Goal: Task Accomplishment & Management: Complete application form

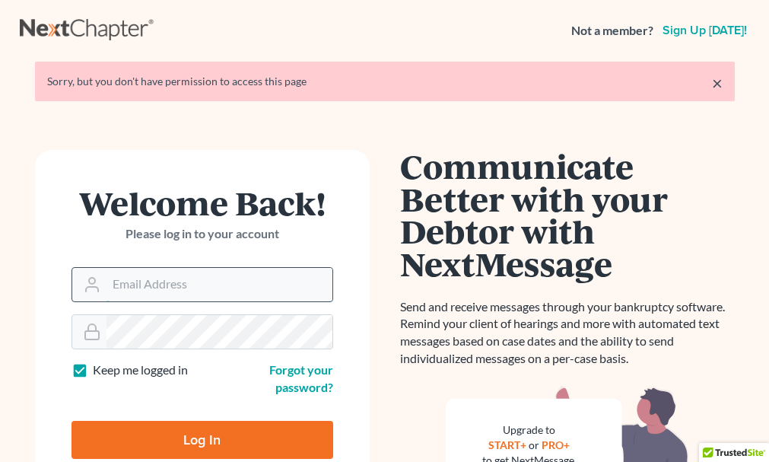
click at [170, 279] on input "Email Address" at bounding box center [219, 284] width 226 height 33
type input "anniewzlawfirm@gmail.com"
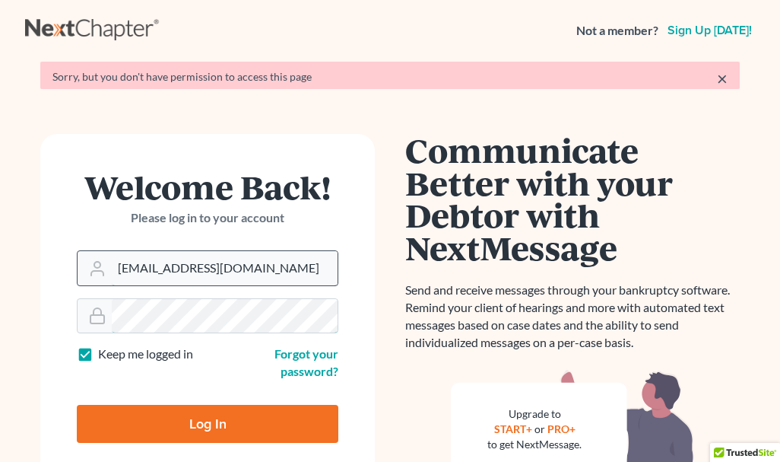
click at [143, 341] on form "Welcome Back! Please log in to your account Email Address anniewzlawfirm@gmail.…" at bounding box center [207, 312] width 335 height 357
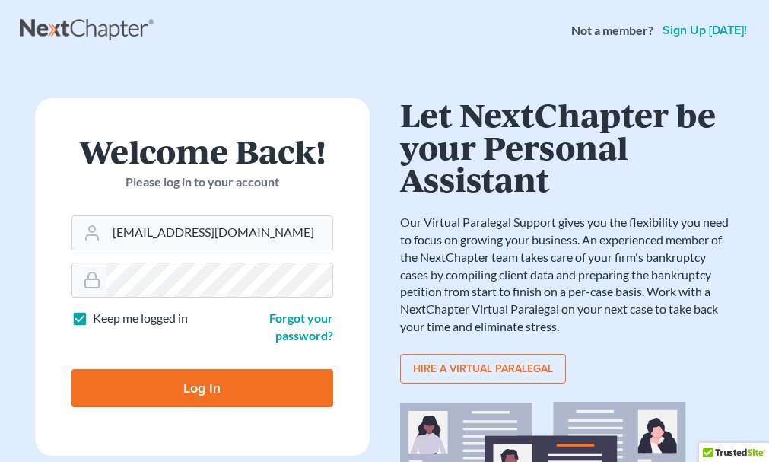
click at [160, 383] on input "Log In" at bounding box center [202, 388] width 262 height 38
type input "Thinking..."
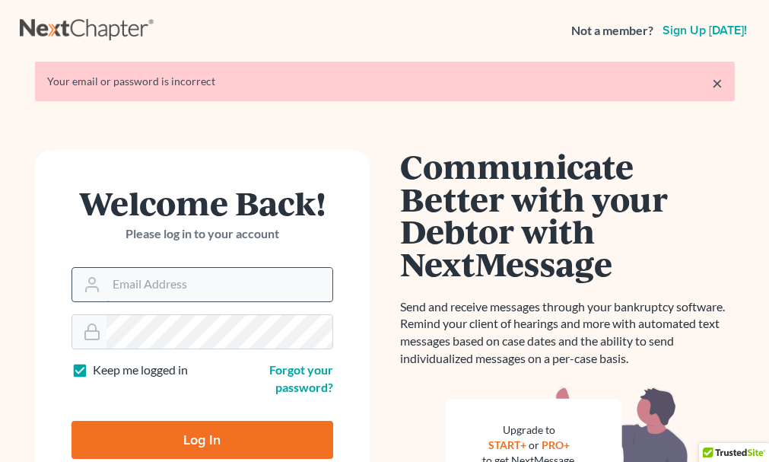
click at [132, 288] on input "Email Address" at bounding box center [219, 284] width 226 height 33
type input "anniewzlawfirm@gmail.com"
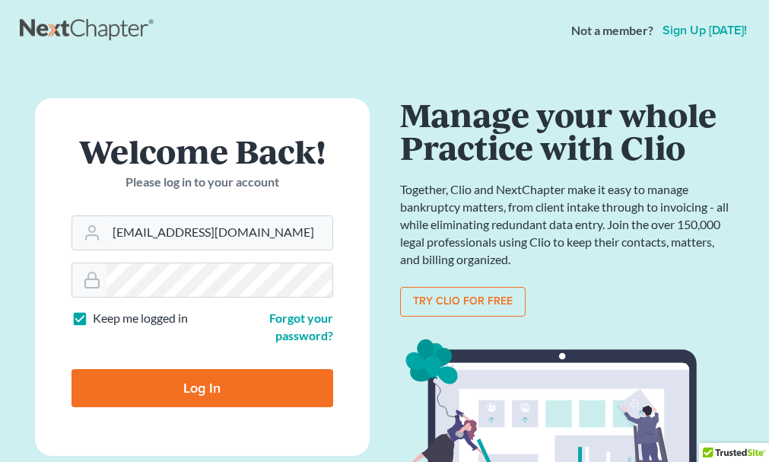
click at [190, 393] on input "Log In" at bounding box center [202, 388] width 262 height 38
type input "Thinking..."
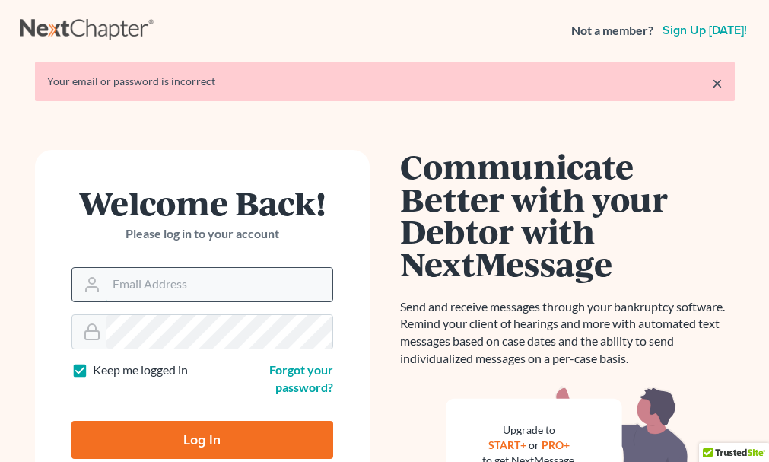
click at [168, 278] on input "Email Address" at bounding box center [219, 284] width 226 height 33
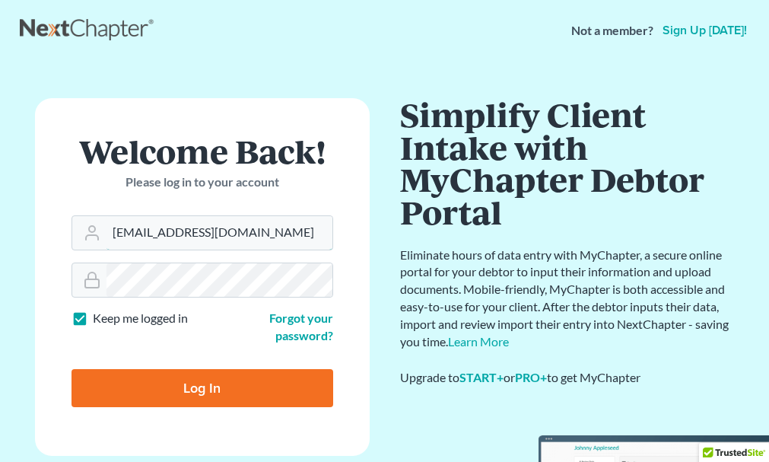
type input "[EMAIL_ADDRESS][DOMAIN_NAME]"
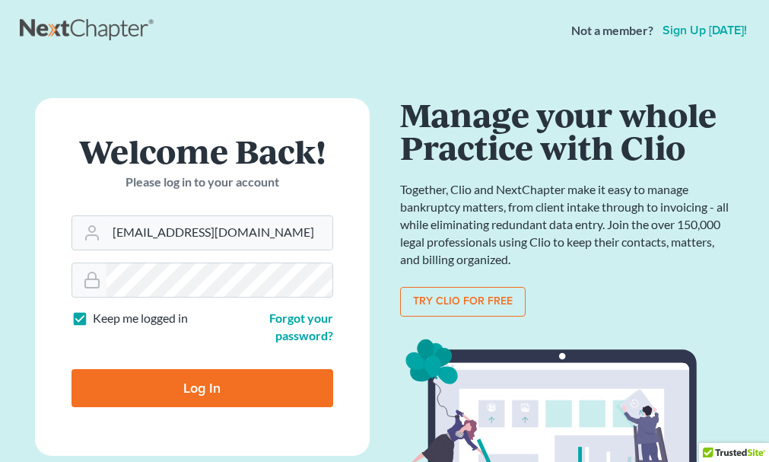
click at [176, 389] on input "Log In" at bounding box center [202, 388] width 262 height 38
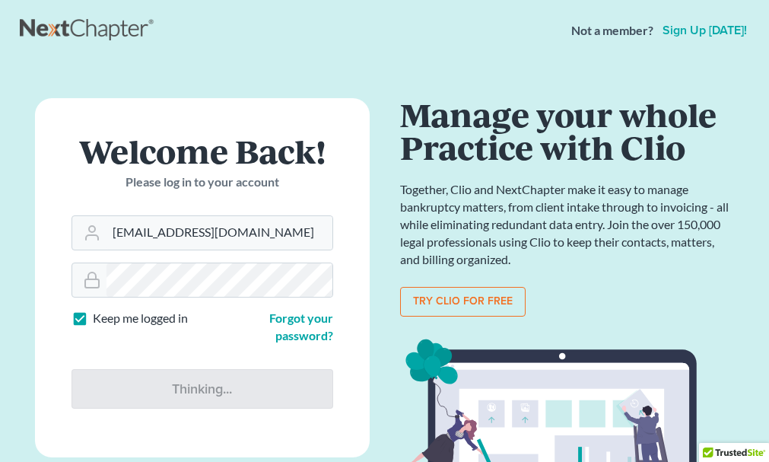
type input "Thinking..."
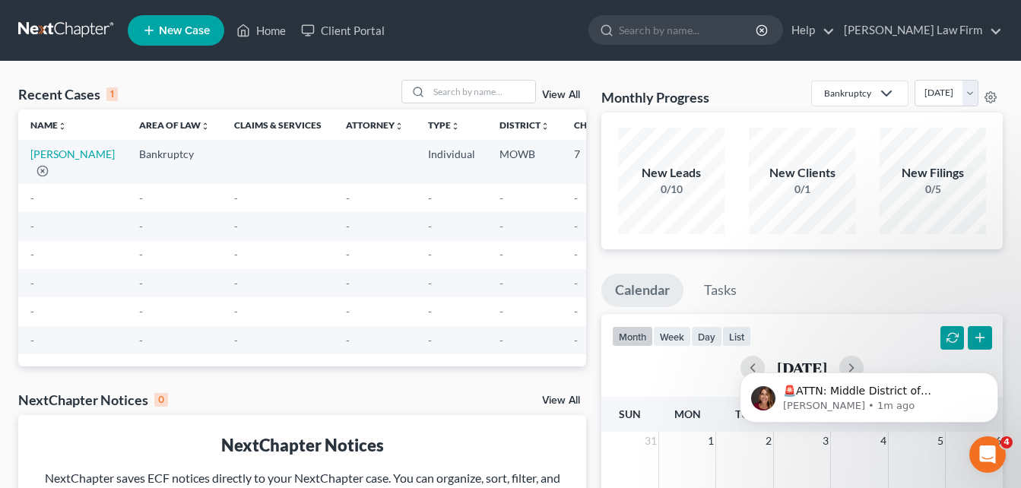
click at [186, 37] on link "New Case" at bounding box center [176, 30] width 97 height 30
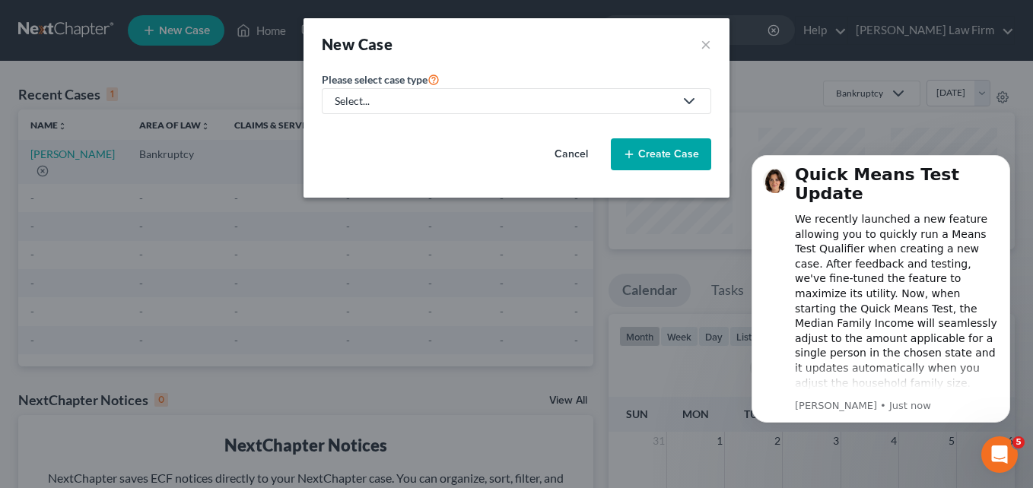
click at [376, 90] on link "Select..." at bounding box center [516, 101] width 389 height 26
click at [367, 133] on div "Bankruptcy" at bounding box center [376, 131] width 80 height 15
select select "46"
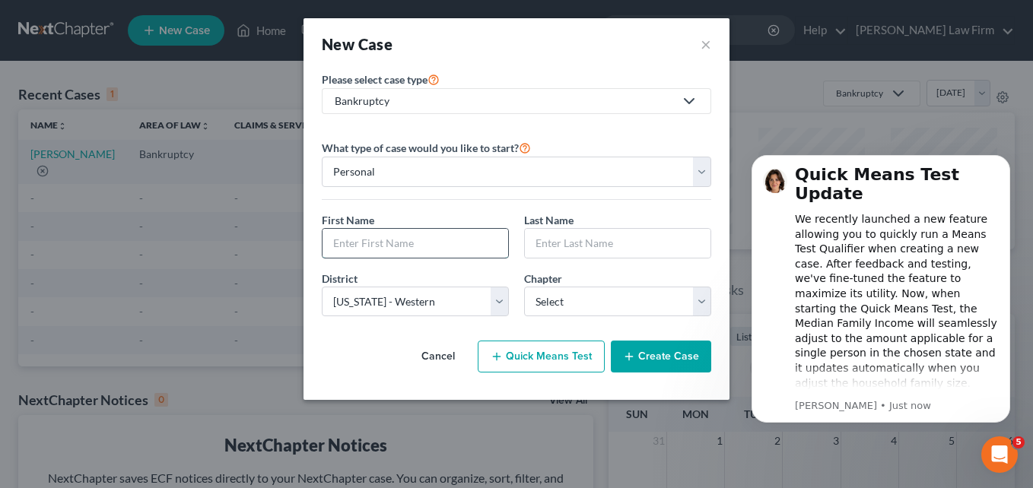
click at [360, 245] on input "text" at bounding box center [415, 243] width 186 height 29
type input "[PERSON_NAME]"
click at [560, 235] on input "text" at bounding box center [618, 243] width 186 height 29
type input "[PERSON_NAME]"
click at [336, 243] on input "[PERSON_NAME]" at bounding box center [415, 243] width 186 height 29
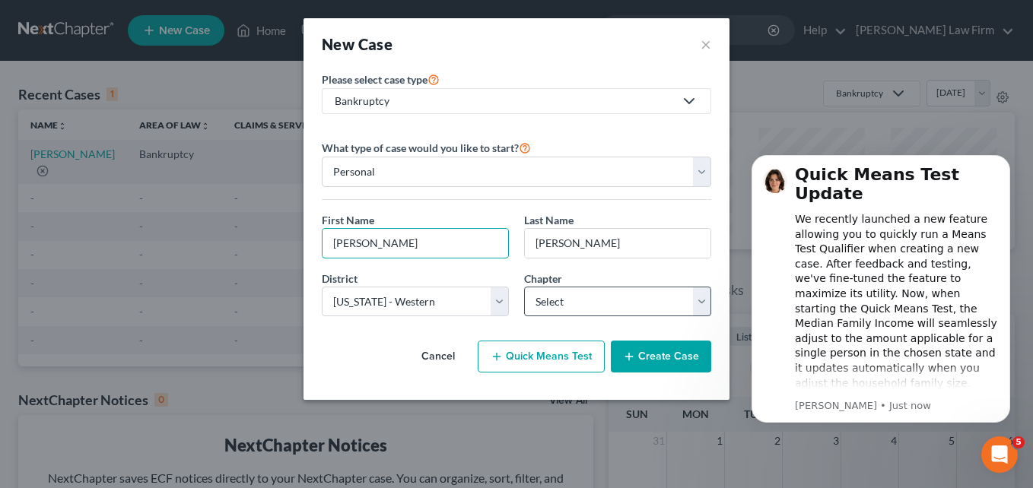
type input "[PERSON_NAME]"
click at [579, 305] on select "Select 7 11 12 13" at bounding box center [617, 302] width 187 height 30
select select "0"
click at [524, 287] on select "Select 7 11 12 13" at bounding box center [617, 302] width 187 height 30
drag, startPoint x: 582, startPoint y: 361, endPoint x: 495, endPoint y: 364, distance: 86.7
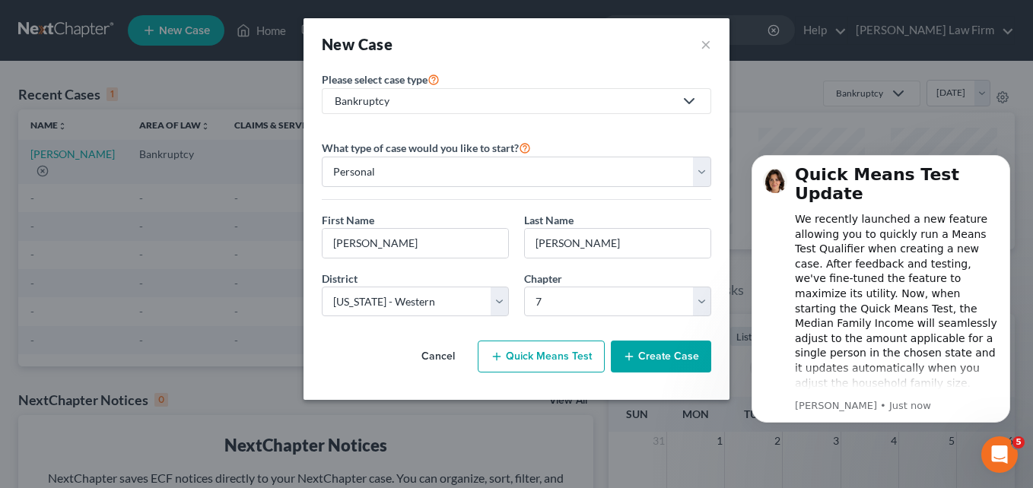
click at [495, 364] on button "Quick Means Test" at bounding box center [541, 357] width 127 height 32
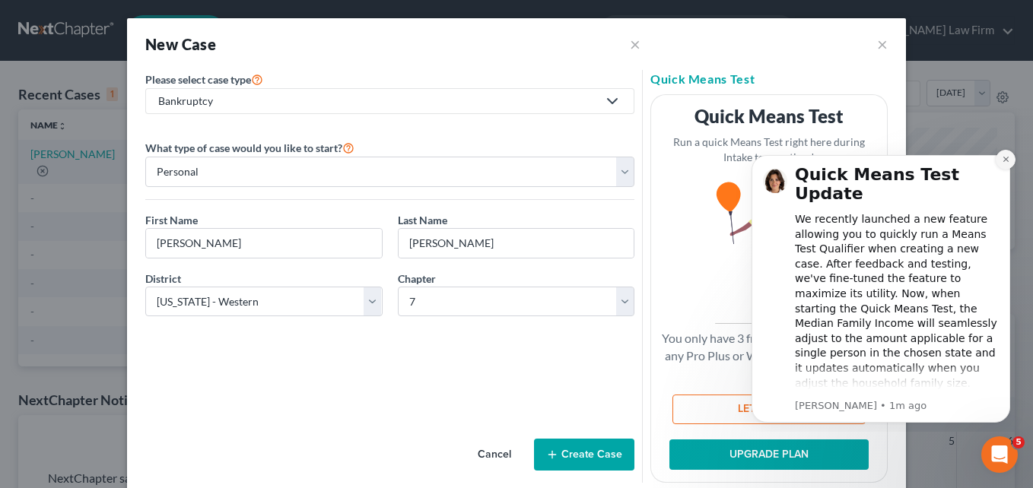
click at [779, 155] on icon "Dismiss notification" at bounding box center [1006, 159] width 8 height 8
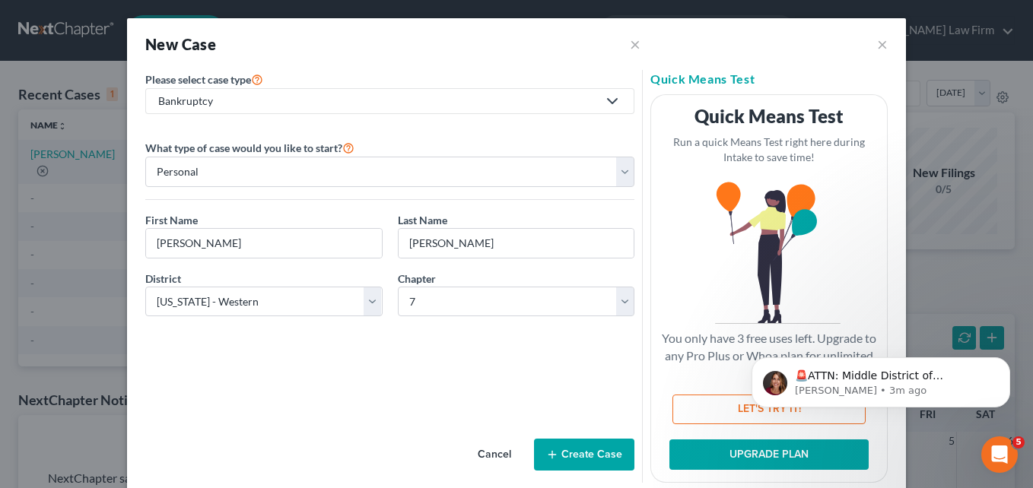
drag, startPoint x: 280, startPoint y: 101, endPoint x: 687, endPoint y: 379, distance: 492.5
click at [687, 379] on p "You only have 3 free uses left. Upgrade to any Pro Plus or Whoa plan for unlimi…" at bounding box center [768, 356] width 217 height 52
click at [779, 362] on icon "Dismiss notification" at bounding box center [1006, 361] width 8 height 8
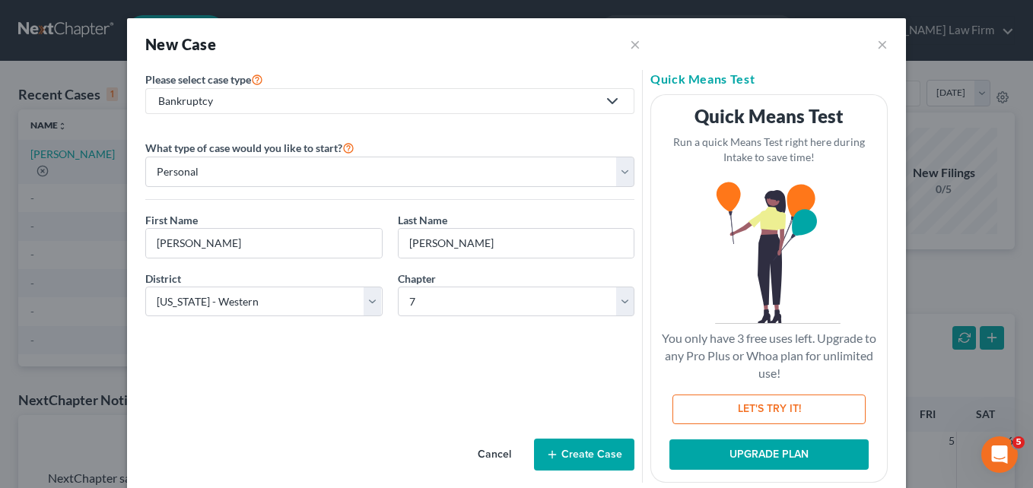
click at [776, 410] on button "LET'S TRY IT!" at bounding box center [768, 410] width 193 height 30
select select "26"
select select "0"
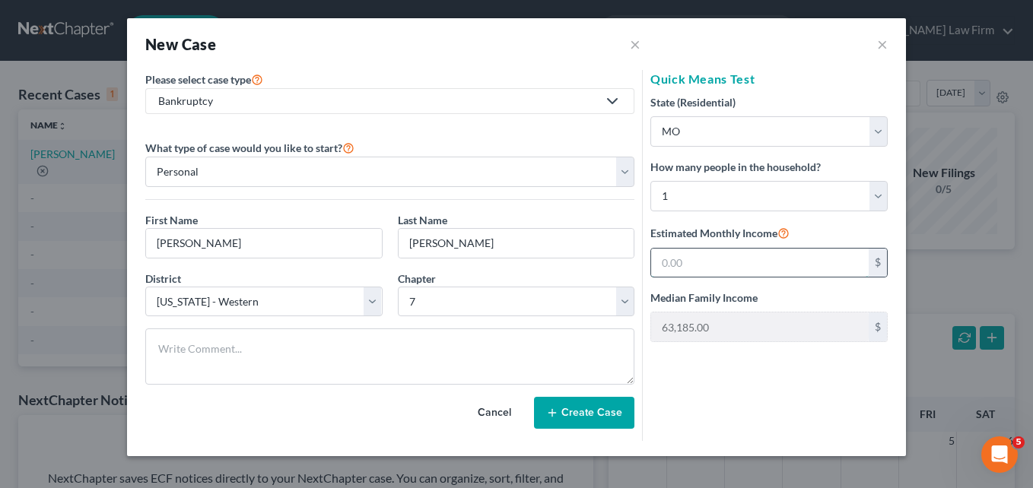
click at [728, 270] on input "text" at bounding box center [759, 263] width 217 height 29
type input "4"
type input "3"
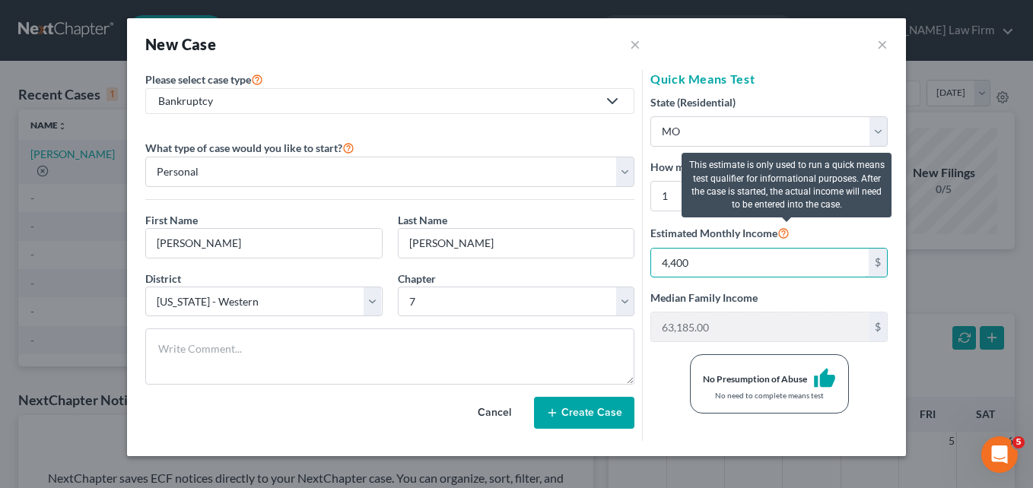
type input "4,400"
click at [779, 238] on icon at bounding box center [783, 232] width 12 height 14
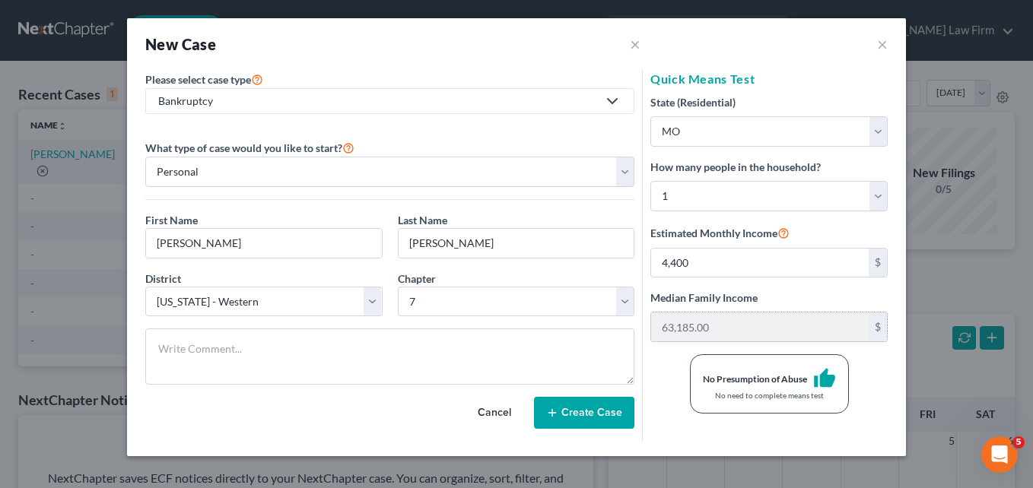
click at [779, 330] on div "$" at bounding box center [877, 327] width 18 height 29
click at [779, 335] on div "$" at bounding box center [877, 327] width 18 height 29
click at [697, 259] on input "4,400" at bounding box center [759, 263] width 217 height 29
click at [596, 411] on form "Please select case type * Bankruptcy Bankruptcy Immigration Law What type of ca…" at bounding box center [516, 255] width 757 height 371
drag, startPoint x: 596, startPoint y: 411, endPoint x: 587, endPoint y: 435, distance: 26.0
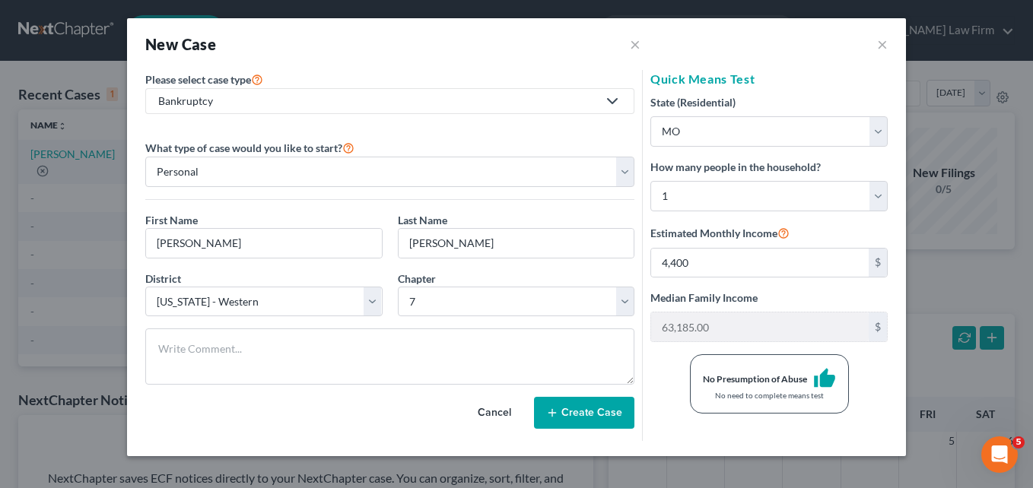
click at [587, 435] on div "Cancel Create Case" at bounding box center [389, 419] width 489 height 44
click at [584, 417] on button "Create Case" at bounding box center [584, 413] width 100 height 32
